Goal: Information Seeking & Learning: Learn about a topic

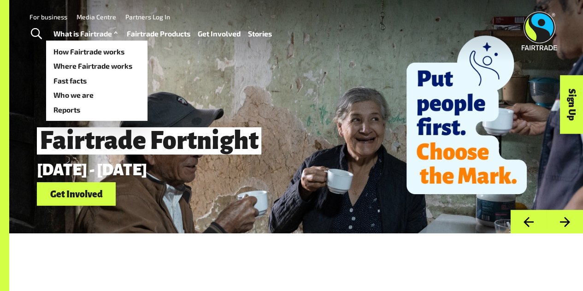
click at [84, 37] on link "What is Fairtrade" at bounding box center [87, 33] width 66 height 13
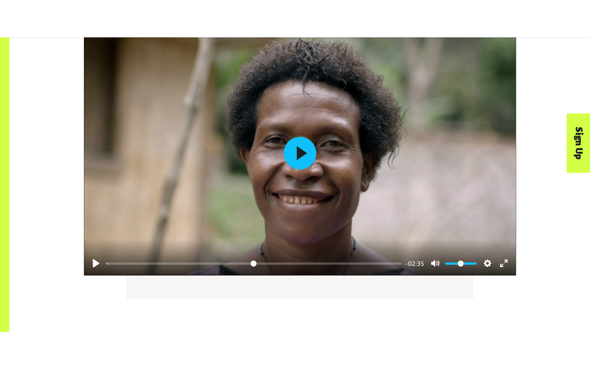
scroll to position [1141, 0]
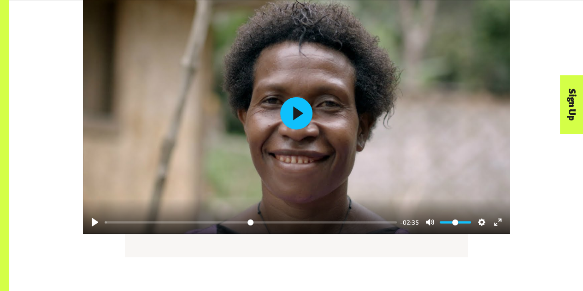
click at [296, 105] on button "Play" at bounding box center [296, 113] width 32 height 32
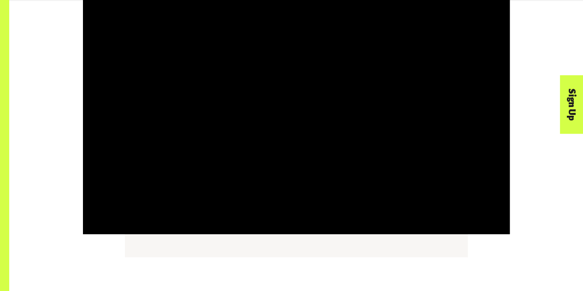
click at [352, 274] on div "Pause Play % buffered 00:00 -02:24 Unmute Mute Disable captions Enable captions…" at bounding box center [296, 125] width 574 height 301
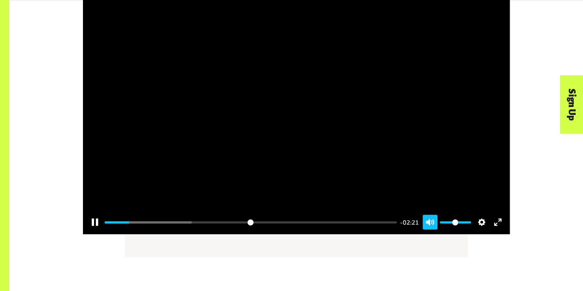
click at [431, 225] on button "Unmute Mute" at bounding box center [430, 222] width 15 height 15
type input "****"
type input "*"
type input "****"
click at [431, 225] on button "Unmute Mute" at bounding box center [430, 222] width 15 height 15
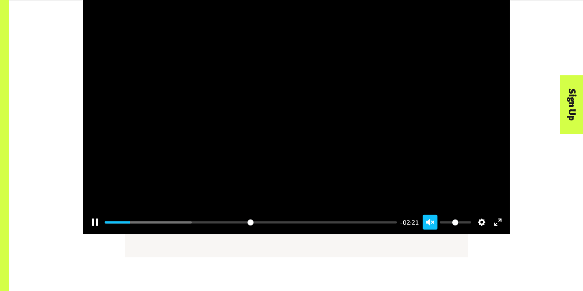
type input "*"
click at [492, 221] on button "Exit fullscreen Enter fullscreen" at bounding box center [498, 222] width 15 height 15
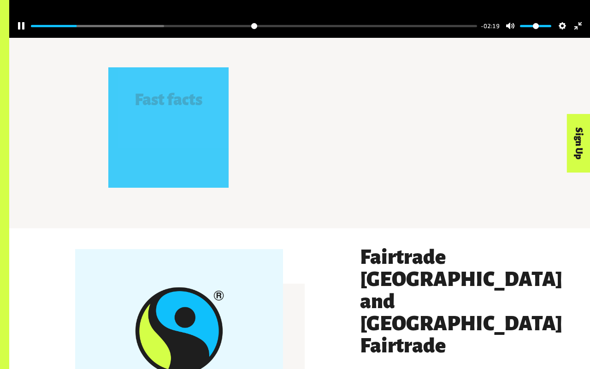
click at [263, 190] on div at bounding box center [299, 159] width 581 height 363
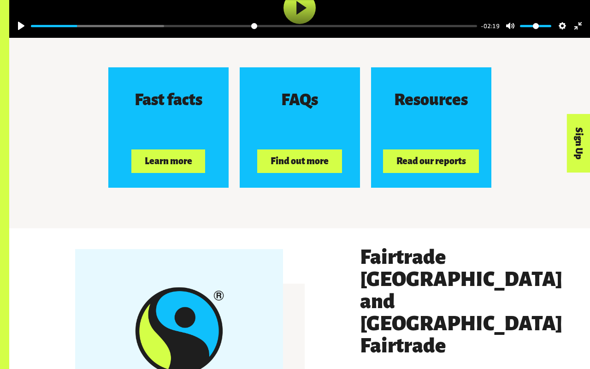
click at [263, 190] on div at bounding box center [299, 159] width 581 height 363
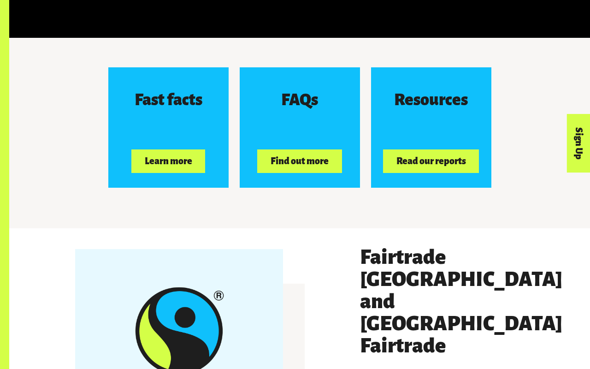
click at [263, 190] on div at bounding box center [299, 159] width 581 height 363
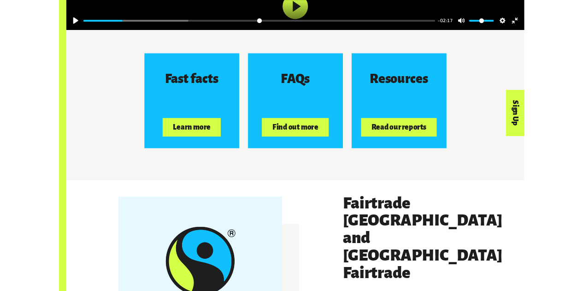
scroll to position [1115, 0]
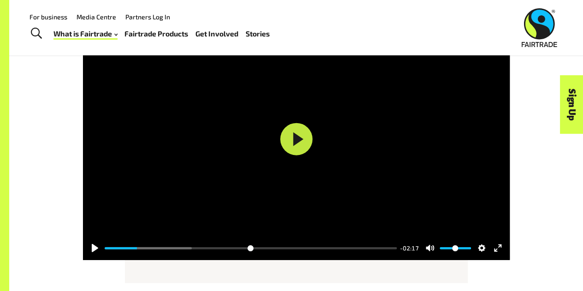
click at [367, 280] on div "Pause Play % buffered 02:35 -02:17 Unmute Mute Disable captions Enable captions…" at bounding box center [297, 151] width 526 height 264
click at [363, 278] on div "Pause Play % buffered 02:35 -02:17 Unmute Mute Disable captions Enable captions…" at bounding box center [297, 151] width 526 height 264
click at [500, 250] on button "Exit fullscreen Enter fullscreen" at bounding box center [498, 248] width 15 height 15
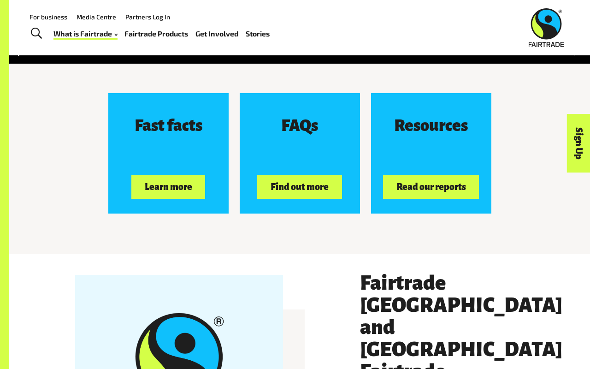
drag, startPoint x: 72, startPoint y: 354, endPoint x: 19, endPoint y: 352, distance: 53.1
click at [31, 56] on input "Seek" at bounding box center [254, 52] width 446 height 9
click at [295, 50] on button "Play" at bounding box center [300, 34] width 32 height 32
click at [290, 187] on div at bounding box center [299, 185] width 581 height 363
type input "*****"
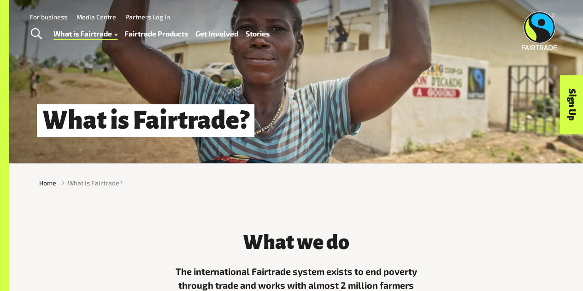
scroll to position [0, 0]
